Goal: Task Accomplishment & Management: Manage account settings

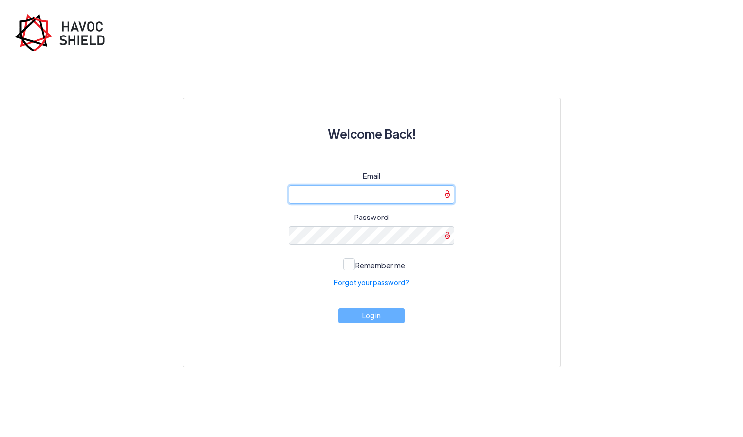
click at [332, 193] on input "email" at bounding box center [372, 195] width 166 height 19
paste input "[PERSON_NAME][EMAIL_ADDRESS][DOMAIN_NAME]"
type input "[PERSON_NAME][EMAIL_ADDRESS][DOMAIN_NAME]"
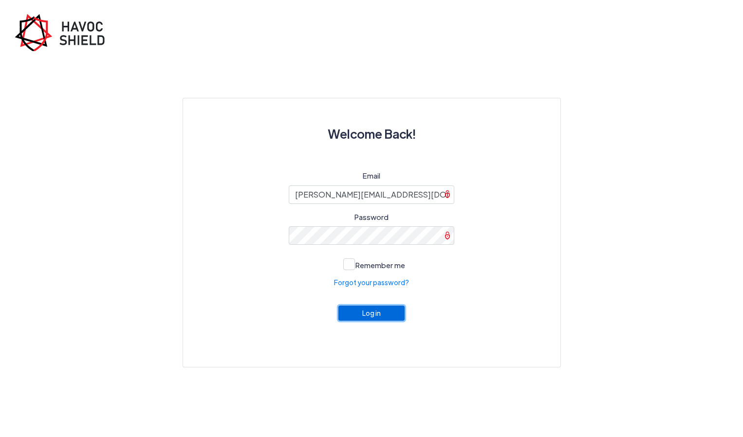
click at [371, 313] on button "Log in" at bounding box center [371, 313] width 66 height 15
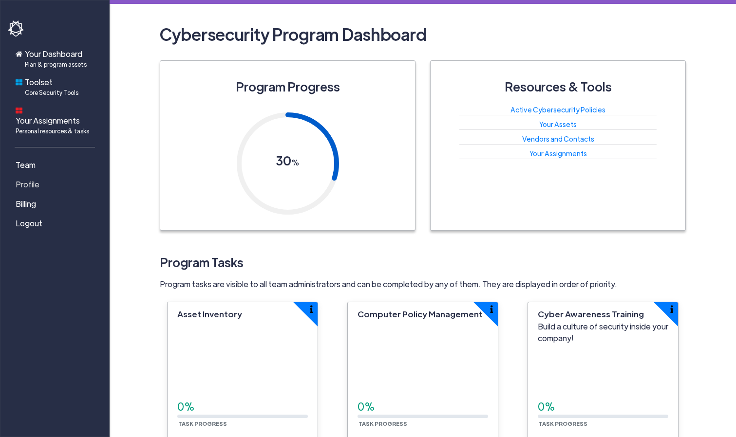
click at [32, 179] on span "Profile" at bounding box center [28, 185] width 24 height 12
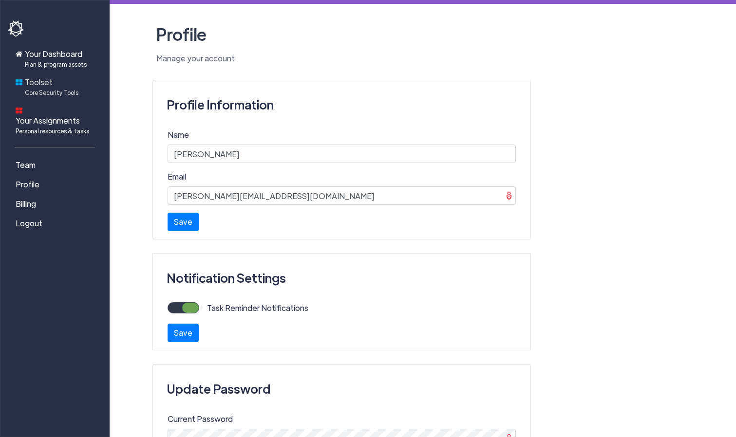
click at [47, 86] on span "Toolset Core Security Tools" at bounding box center [52, 86] width 54 height 20
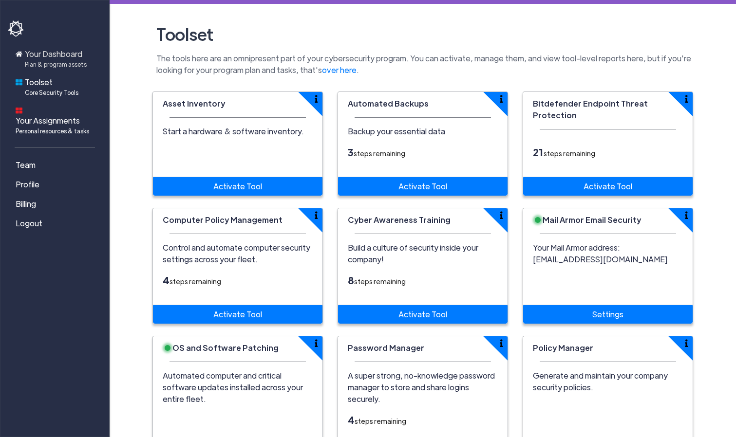
click at [58, 57] on span "Your Dashboard Plan & program assets" at bounding box center [56, 58] width 62 height 20
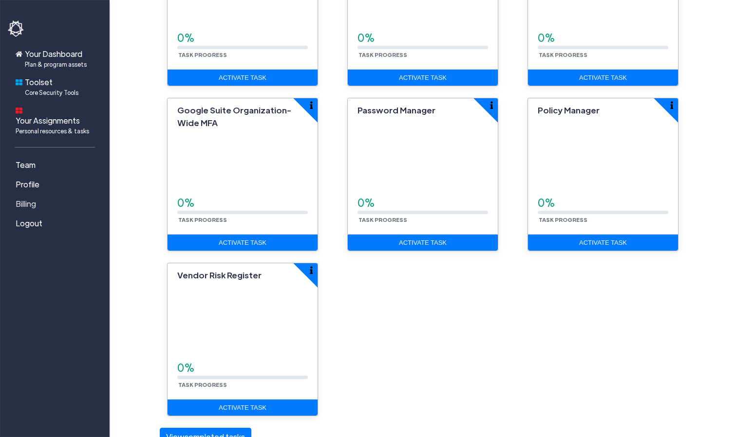
scroll to position [345, 0]
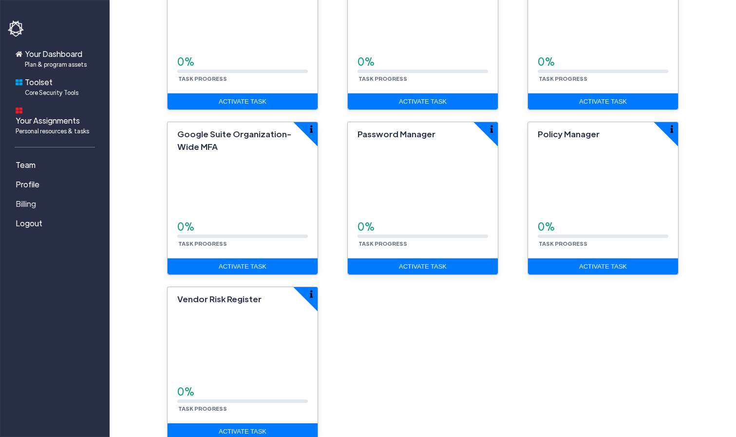
click at [30, 198] on span "Billing" at bounding box center [26, 204] width 20 height 12
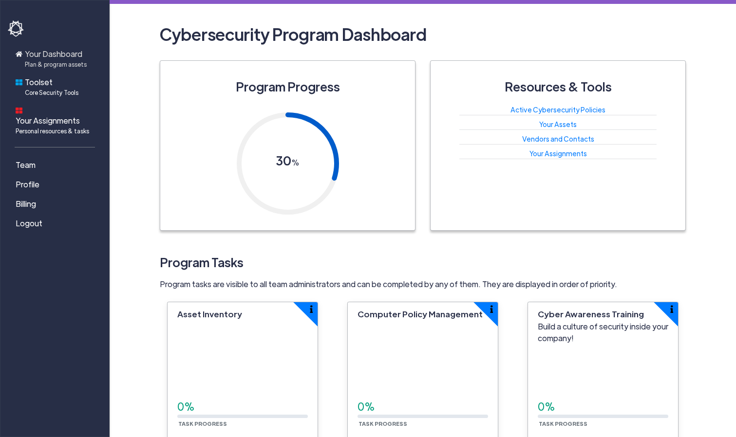
click at [46, 58] on span "Your Dashboard Plan & program assets" at bounding box center [56, 58] width 62 height 20
click at [54, 89] on span "Core Security Tools" at bounding box center [52, 92] width 54 height 9
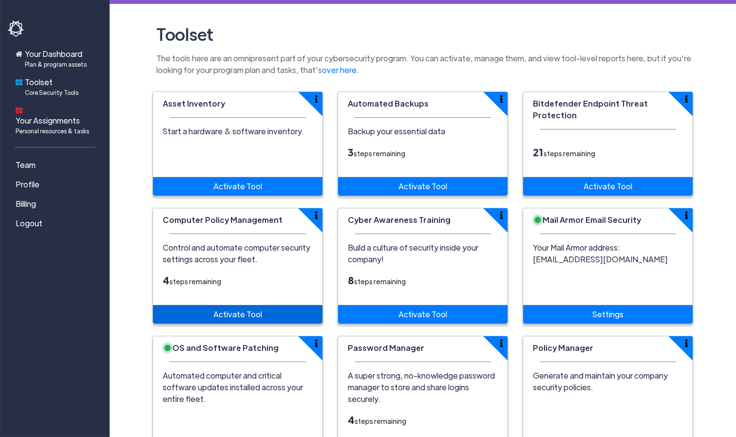
scroll to position [152, 0]
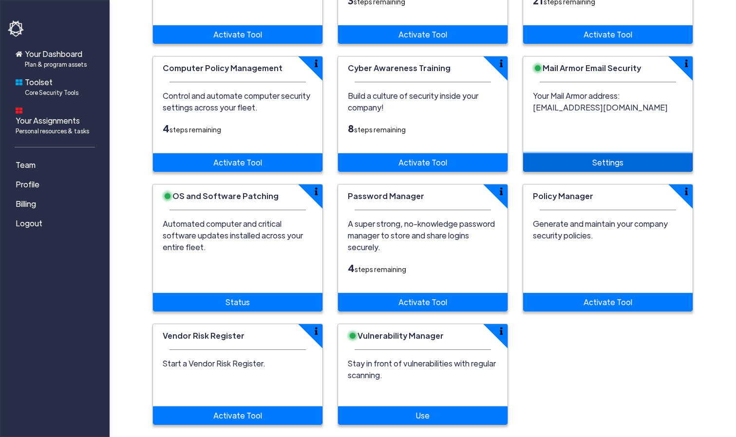
click at [598, 163] on link "Settings" at bounding box center [607, 162] width 169 height 19
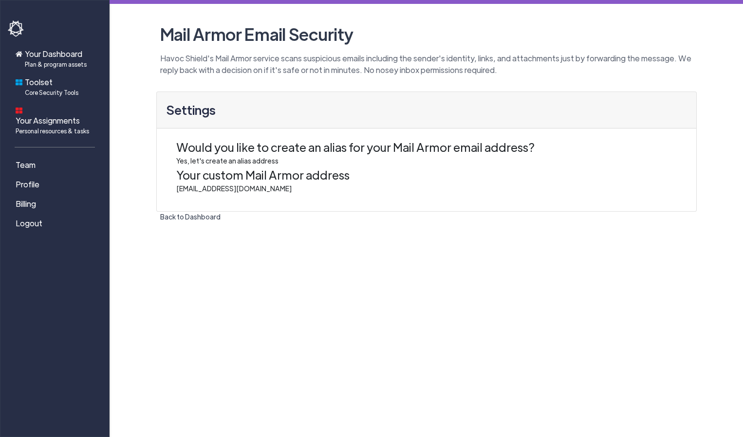
click at [195, 214] on link "Back to Dashboard" at bounding box center [190, 216] width 68 height 15
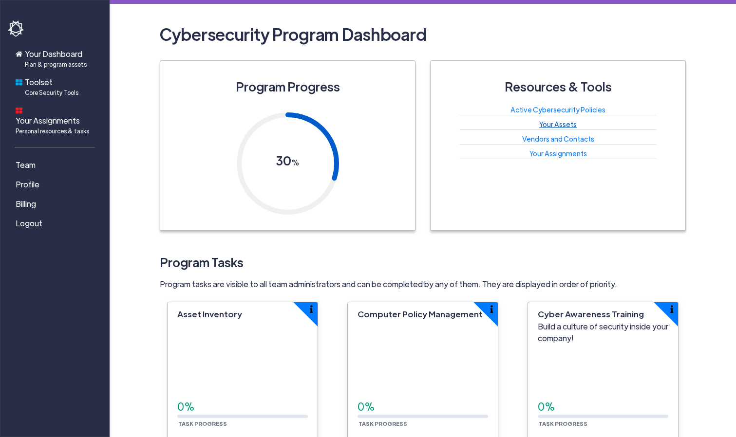
click at [552, 124] on link "Your Assets" at bounding box center [558, 124] width 38 height 9
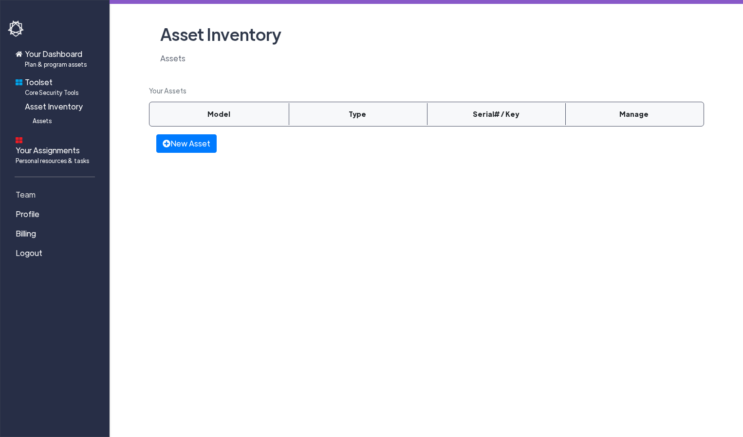
click at [30, 189] on span "Team" at bounding box center [26, 195] width 20 height 12
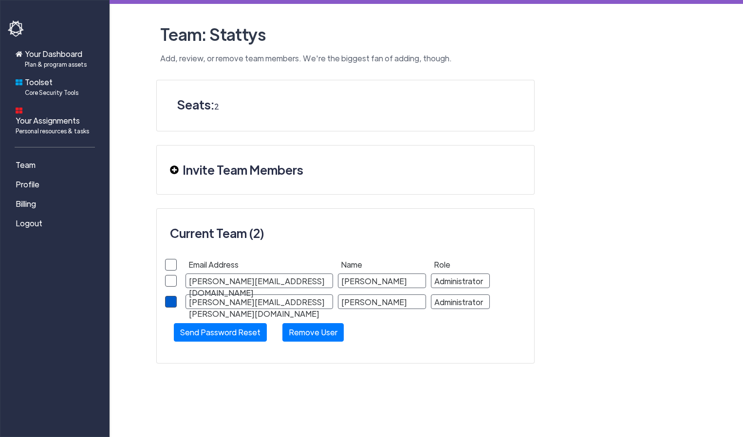
click at [171, 304] on span at bounding box center [171, 302] width 12 height 12
click at [0, 0] on input "checkbox" at bounding box center [0, 0] width 0 height 0
click at [314, 327] on button "Remove User" at bounding box center [312, 332] width 61 height 19
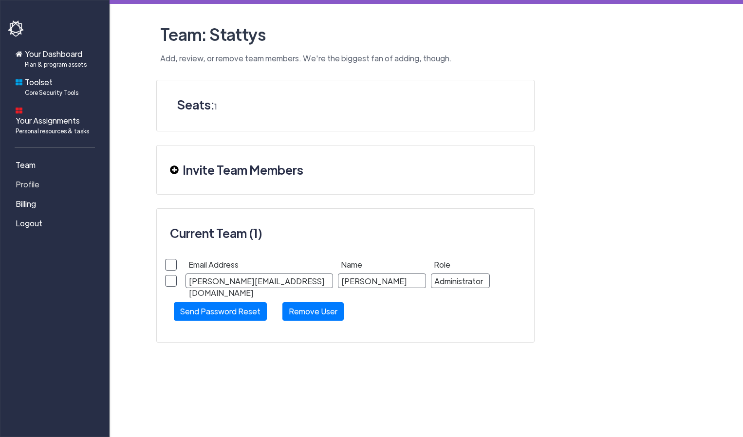
click at [32, 179] on span "Profile" at bounding box center [28, 185] width 24 height 12
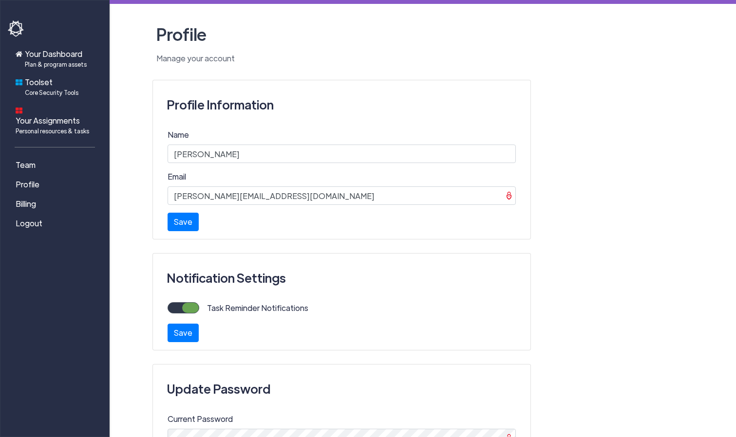
click at [172, 318] on form "Task Reminder Notifications Save Saved." at bounding box center [342, 326] width 348 height 48
click at [199, 311] on label "Task Reminder Notifications" at bounding box center [253, 308] width 109 height 12
click at [0, 0] on input "Task Reminder Notifications" at bounding box center [0, 0] width 0 height 0
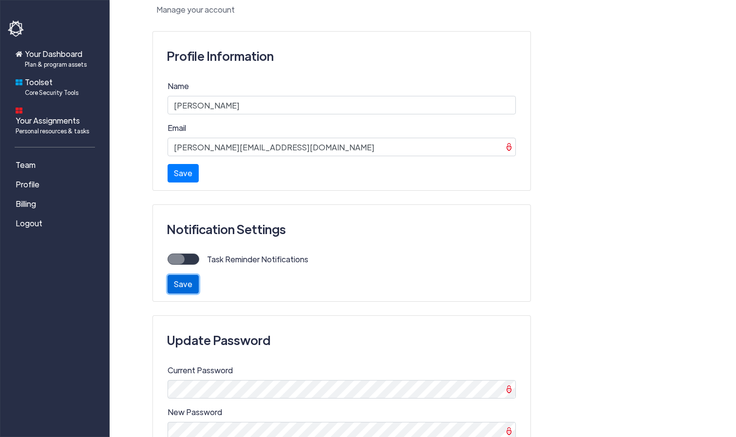
click at [184, 283] on button "Save" at bounding box center [183, 284] width 31 height 19
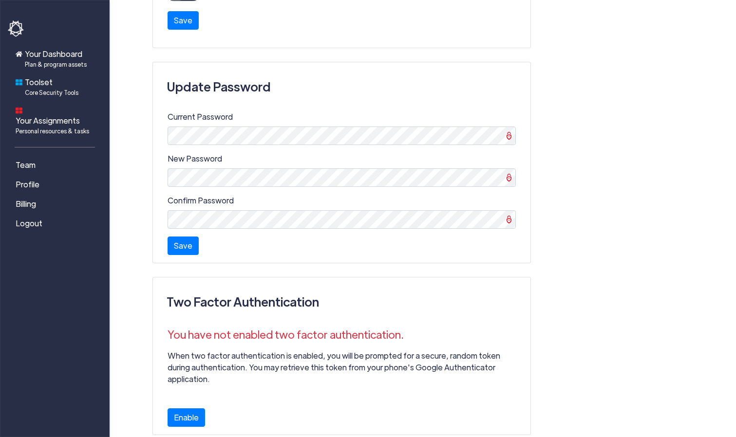
scroll to position [302, 0]
click at [30, 218] on span "Logout" at bounding box center [29, 224] width 27 height 12
